Goal: Information Seeking & Learning: Learn about a topic

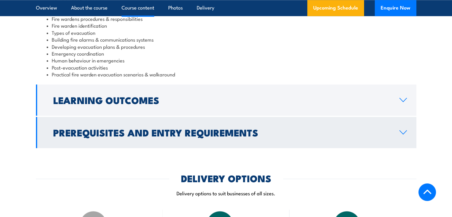
scroll to position [713, 0]
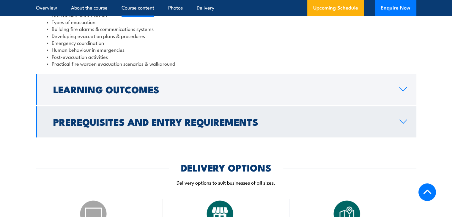
click at [76, 87] on h2 "Learning Outcomes" at bounding box center [221, 89] width 336 height 8
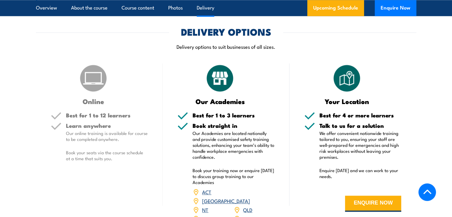
scroll to position [787, 0]
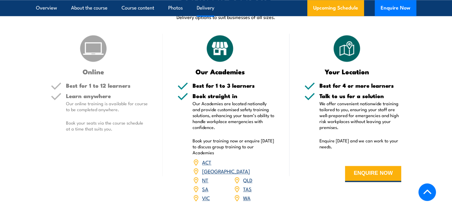
click at [203, 185] on link "SA" at bounding box center [205, 188] width 6 height 7
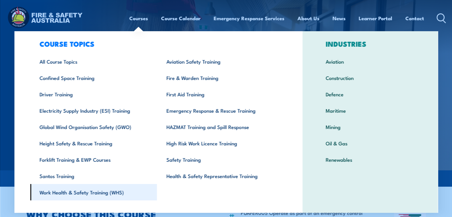
scroll to position [21, 0]
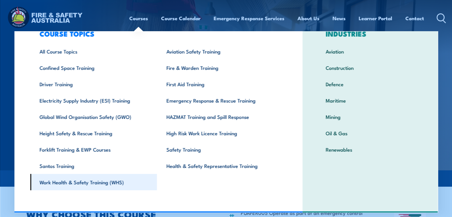
click at [97, 182] on link "Work Health & Safety Training (WHS)" at bounding box center [93, 182] width 127 height 16
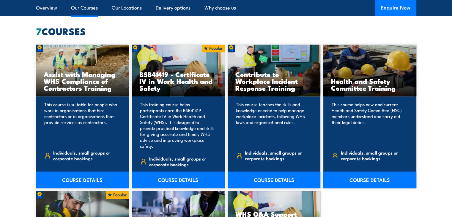
scroll to position [475, 0]
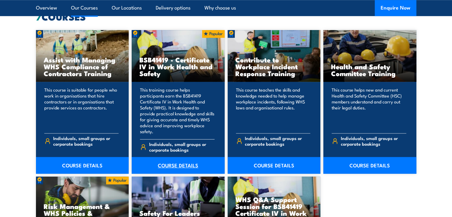
click at [176, 157] on link "COURSE DETAILS" at bounding box center [178, 165] width 93 height 17
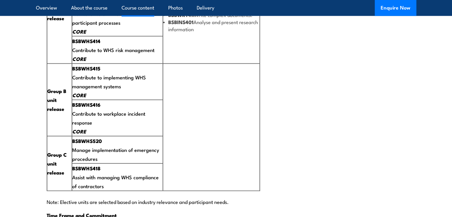
scroll to position [1247, 0]
